Goal: Check status: Check status

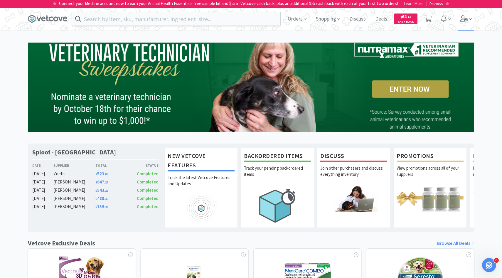
click at [460, 21] on icon at bounding box center [464, 18] width 8 height 6
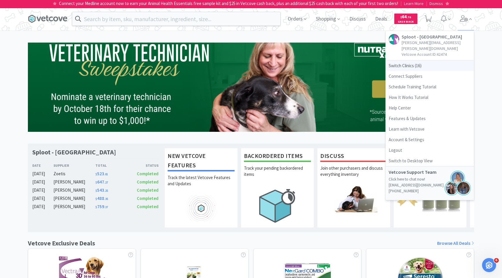
click at [412, 60] on span "Switch Clinics ( 16 )" at bounding box center [430, 65] width 88 height 11
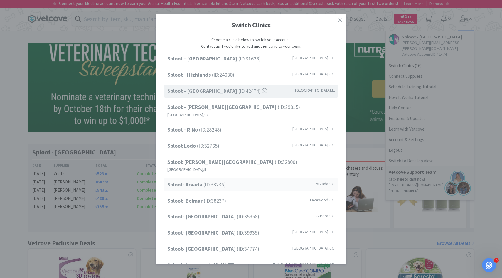
click at [208, 178] on div "Sploot- Arvada (ID: 38236 ) Arvada , CO" at bounding box center [250, 184] width 173 height 13
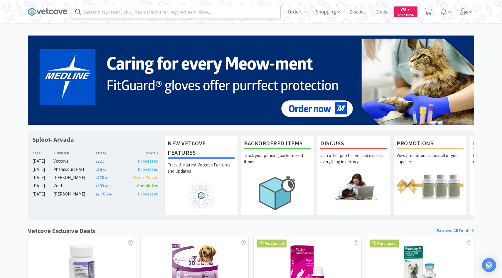
click at [194, 13] on input "text" at bounding box center [176, 12] width 208 height 14
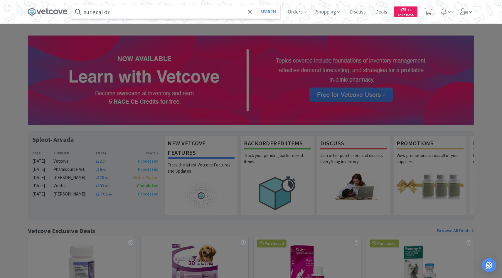
click at [163, 17] on input "surigcal dr" at bounding box center [176, 12] width 208 height 14
click at [161, 17] on input "surigcal dr" at bounding box center [176, 12] width 208 height 14
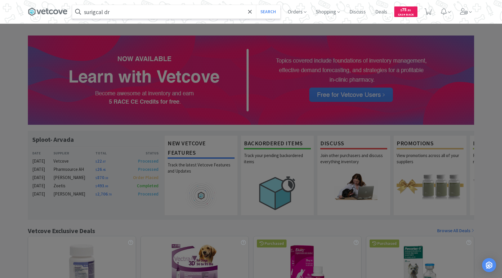
click at [161, 17] on input "surigcal dr" at bounding box center [176, 12] width 208 height 14
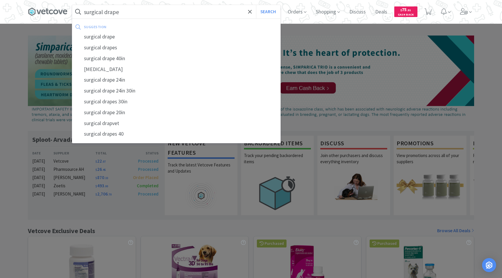
type input "surgical drape"
click at [256, 5] on button "Search" at bounding box center [268, 12] width 24 height 14
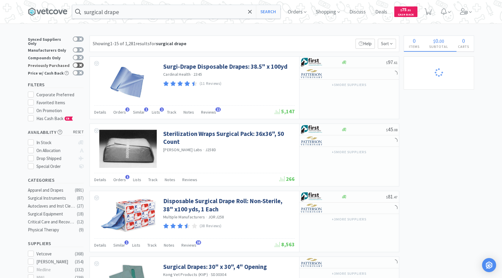
click at [81, 64] on icon at bounding box center [80, 65] width 3 height 3
checkbox input "true"
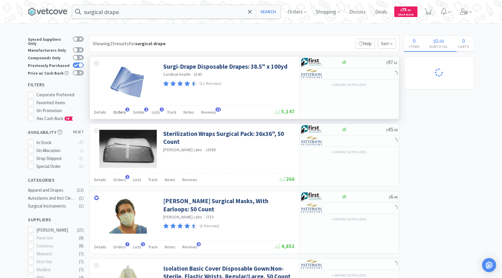
click at [124, 111] on span "Orders" at bounding box center [119, 112] width 13 height 5
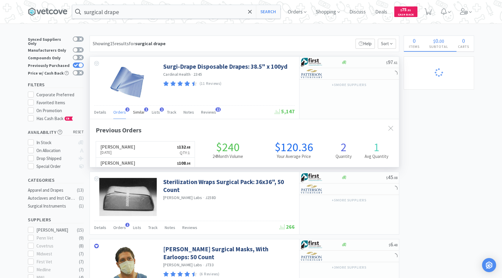
scroll to position [152, 309]
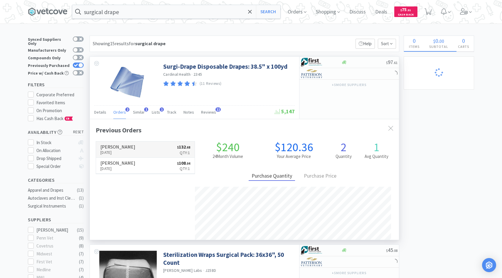
click at [137, 149] on link "[PERSON_NAME] [DATE] $ 132 . 68 Qty: 1" at bounding box center [145, 150] width 99 height 16
